Goal: Task Accomplishment & Management: Check status

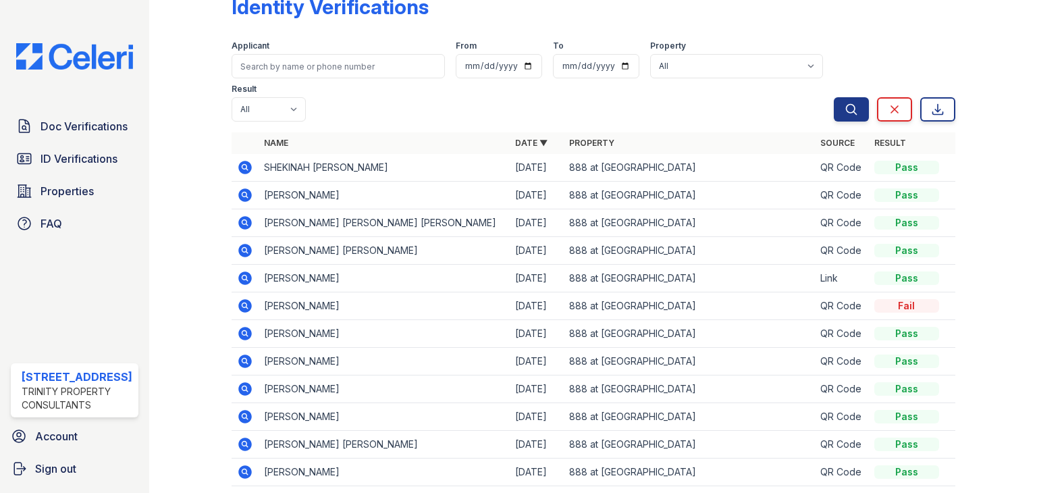
scroll to position [32, 0]
click at [76, 121] on span "Doc Verifications" at bounding box center [84, 126] width 87 height 16
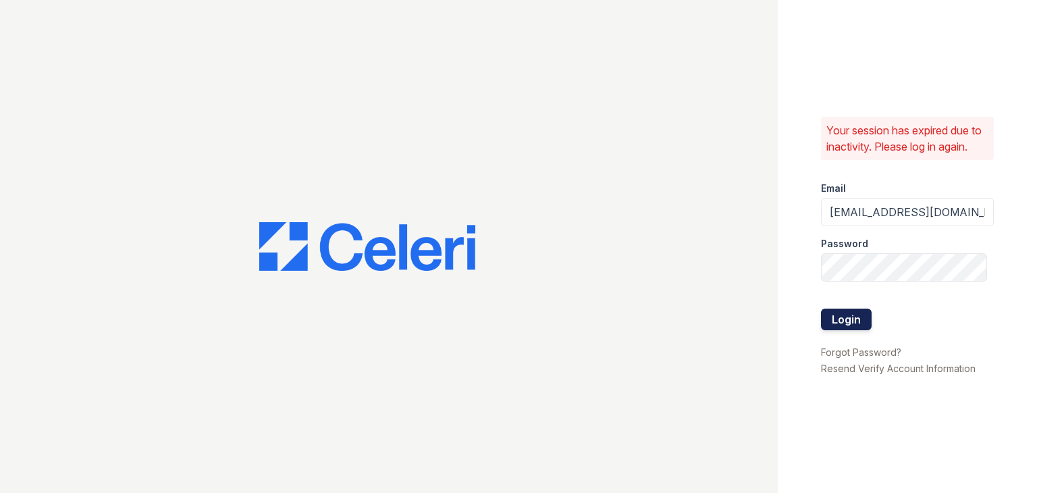
click at [851, 322] on button "Login" at bounding box center [846, 319] width 51 height 22
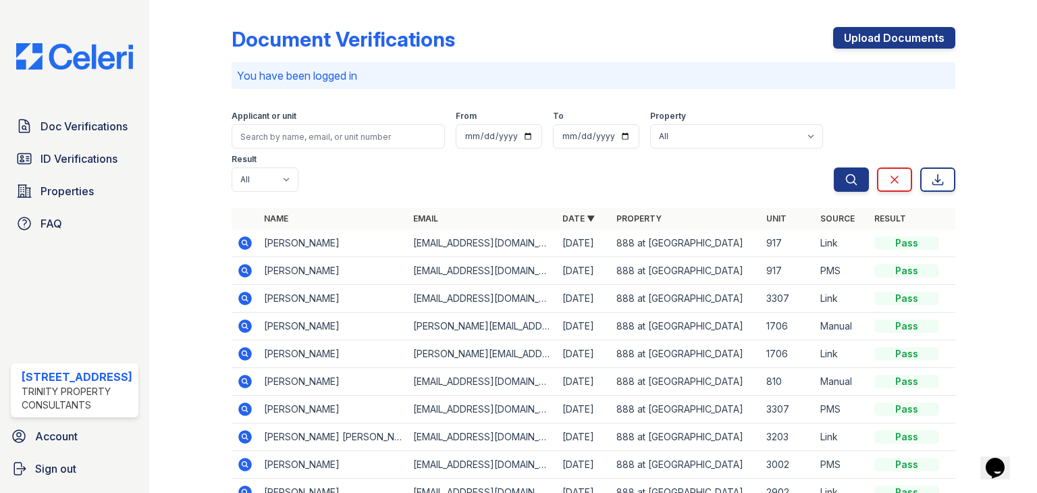
click at [240, 273] on icon at bounding box center [245, 271] width 14 height 14
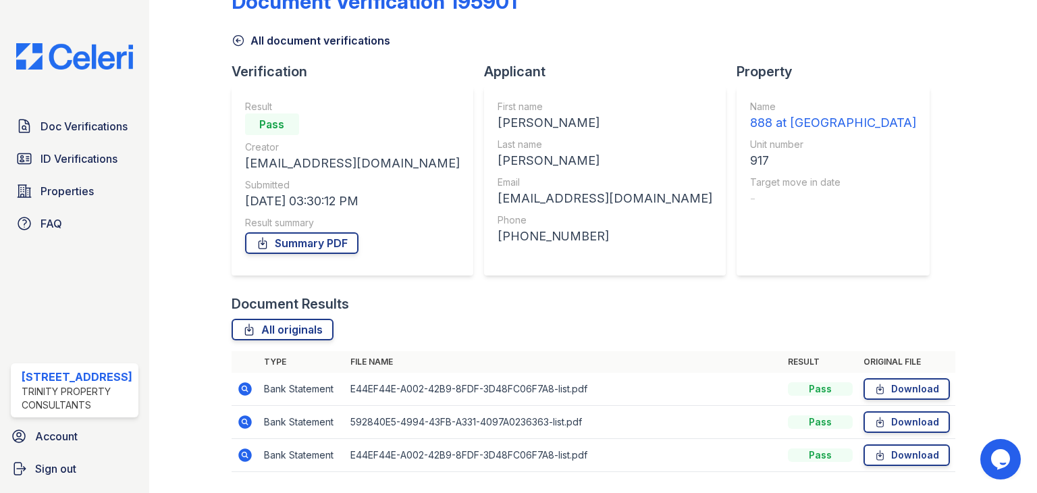
scroll to position [76, 0]
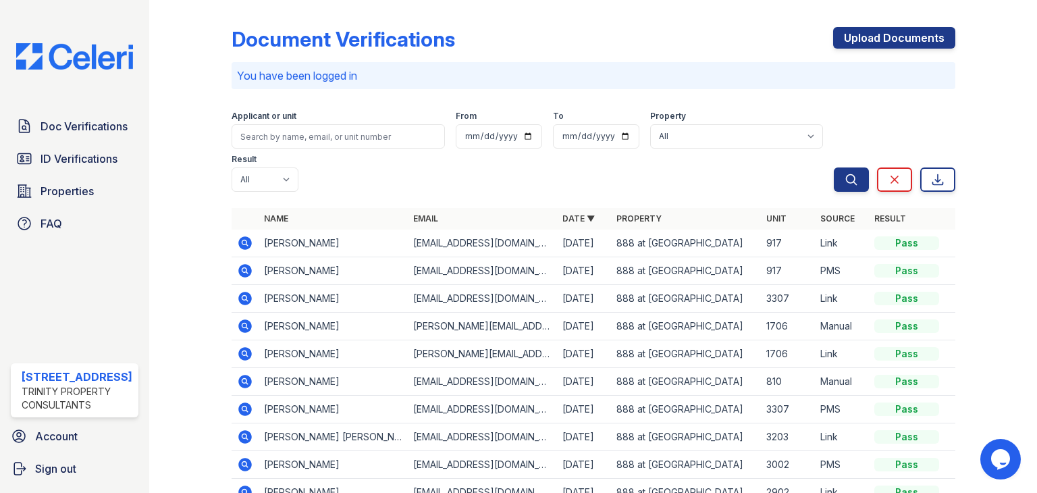
click at [250, 243] on icon at bounding box center [245, 243] width 14 height 14
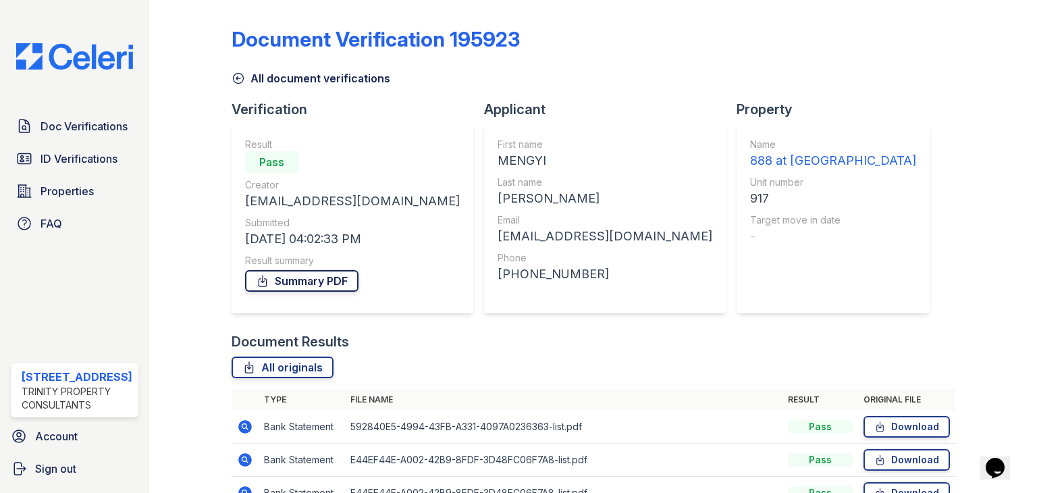
click at [316, 279] on link "Summary PDF" at bounding box center [301, 281] width 113 height 22
click at [880, 425] on link "Download" at bounding box center [906, 427] width 86 height 22
click at [884, 457] on link "Download" at bounding box center [906, 460] width 86 height 22
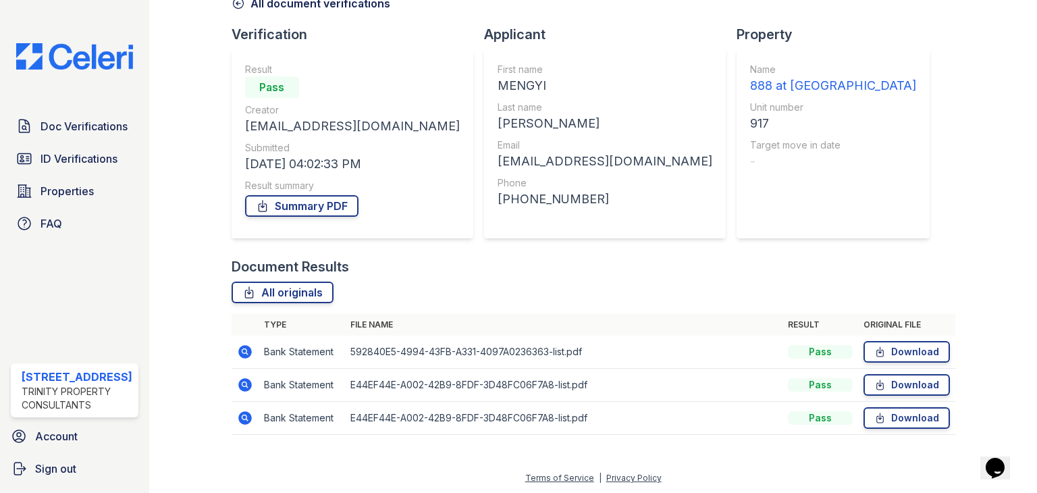
scroll to position [76, 0]
click at [248, 349] on icon at bounding box center [245, 351] width 14 height 14
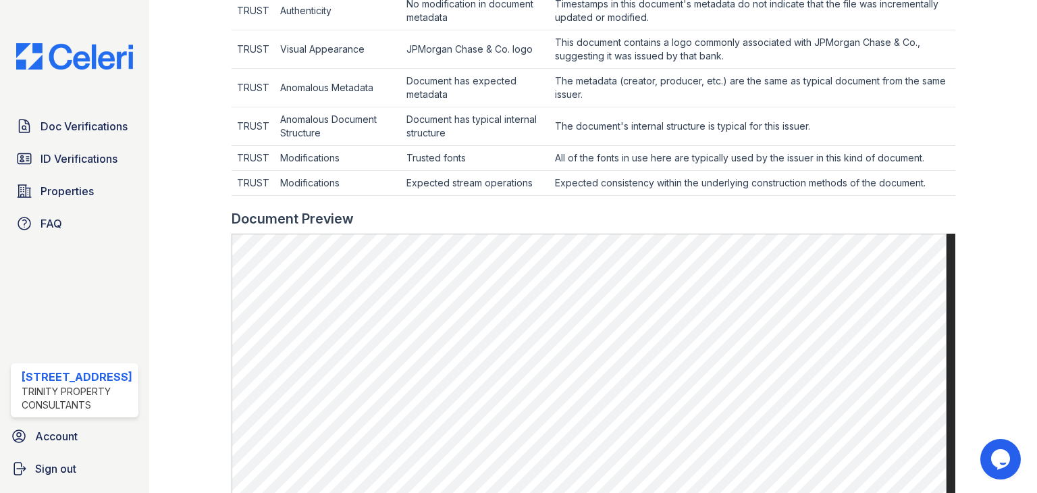
scroll to position [675, 0]
